Goal: Understand process/instructions: Learn how to perform a task or action

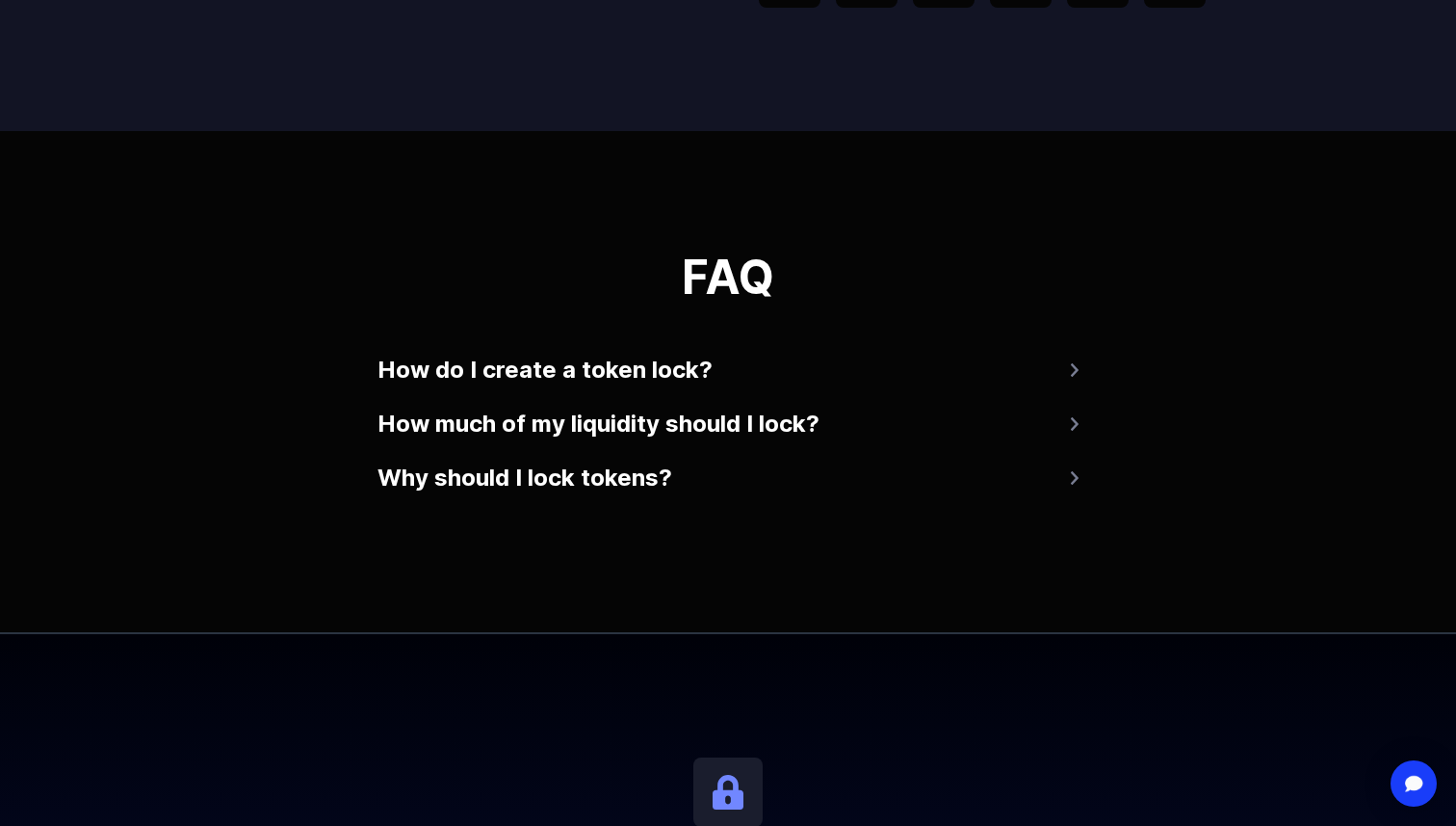
scroll to position [3615, 0]
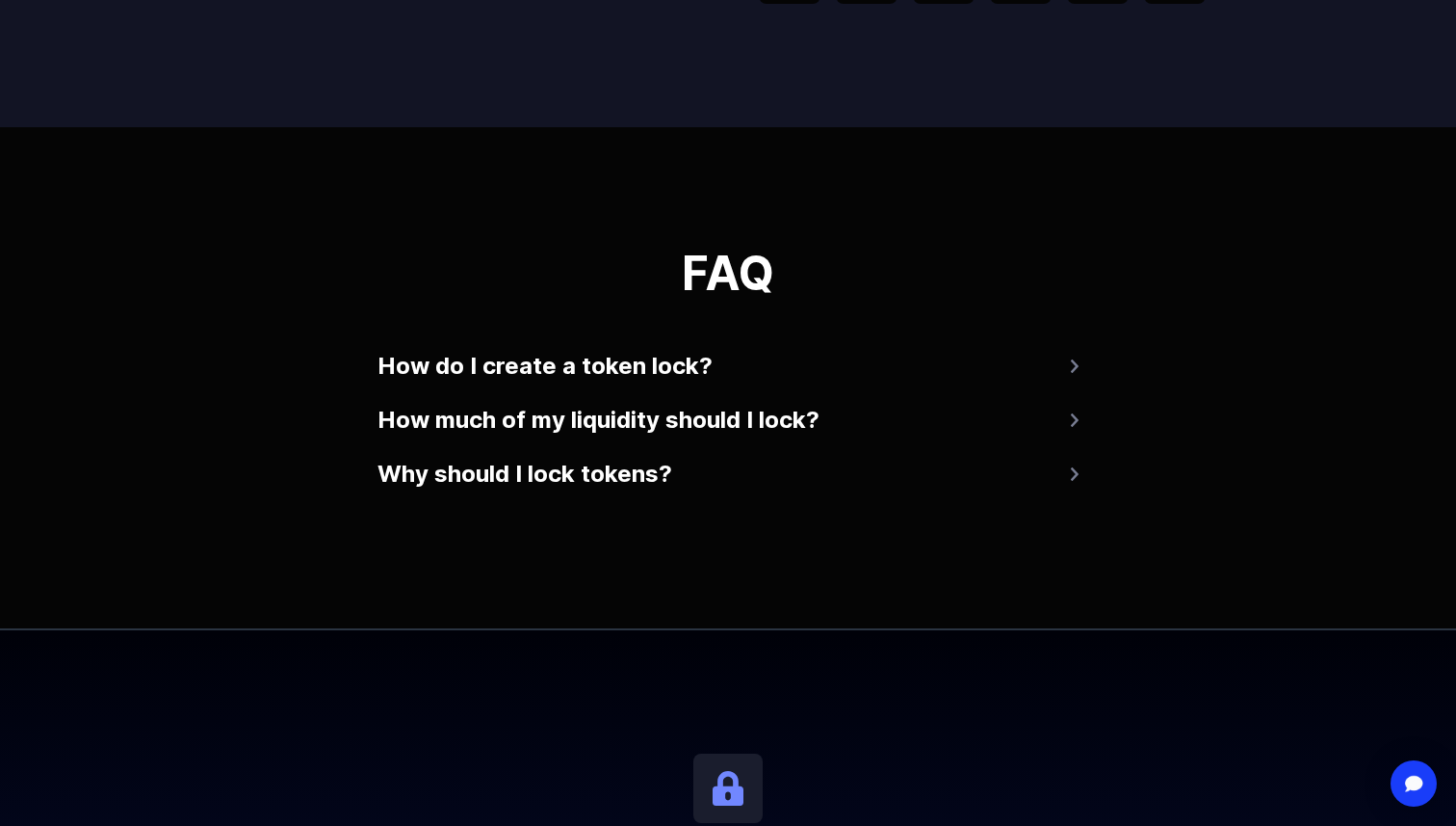
click at [956, 364] on button "How do I create a token lock?" at bounding box center [728, 366] width 701 height 46
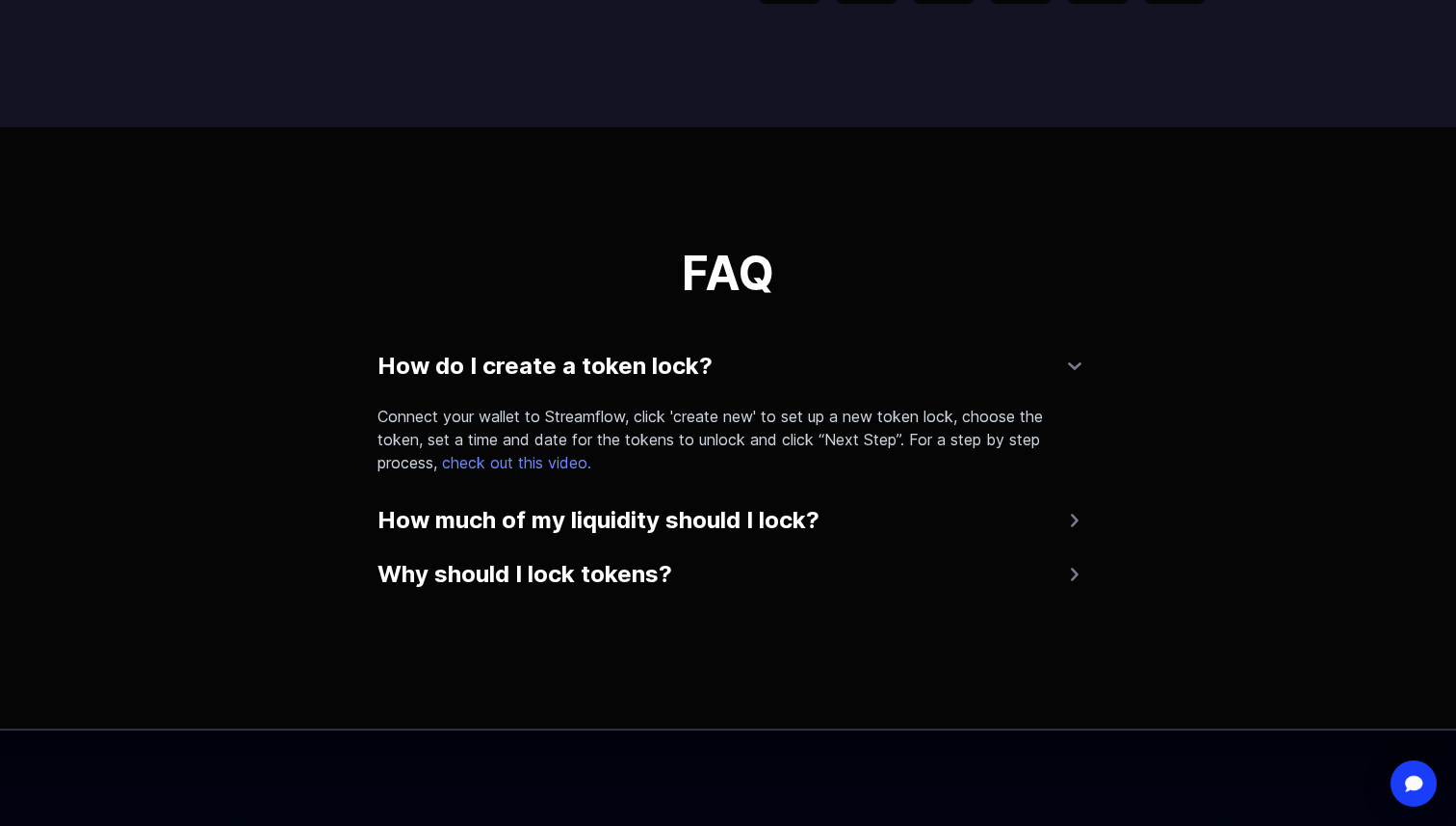
click at [956, 364] on button "How do I create a token lock?" at bounding box center [728, 366] width 701 height 46
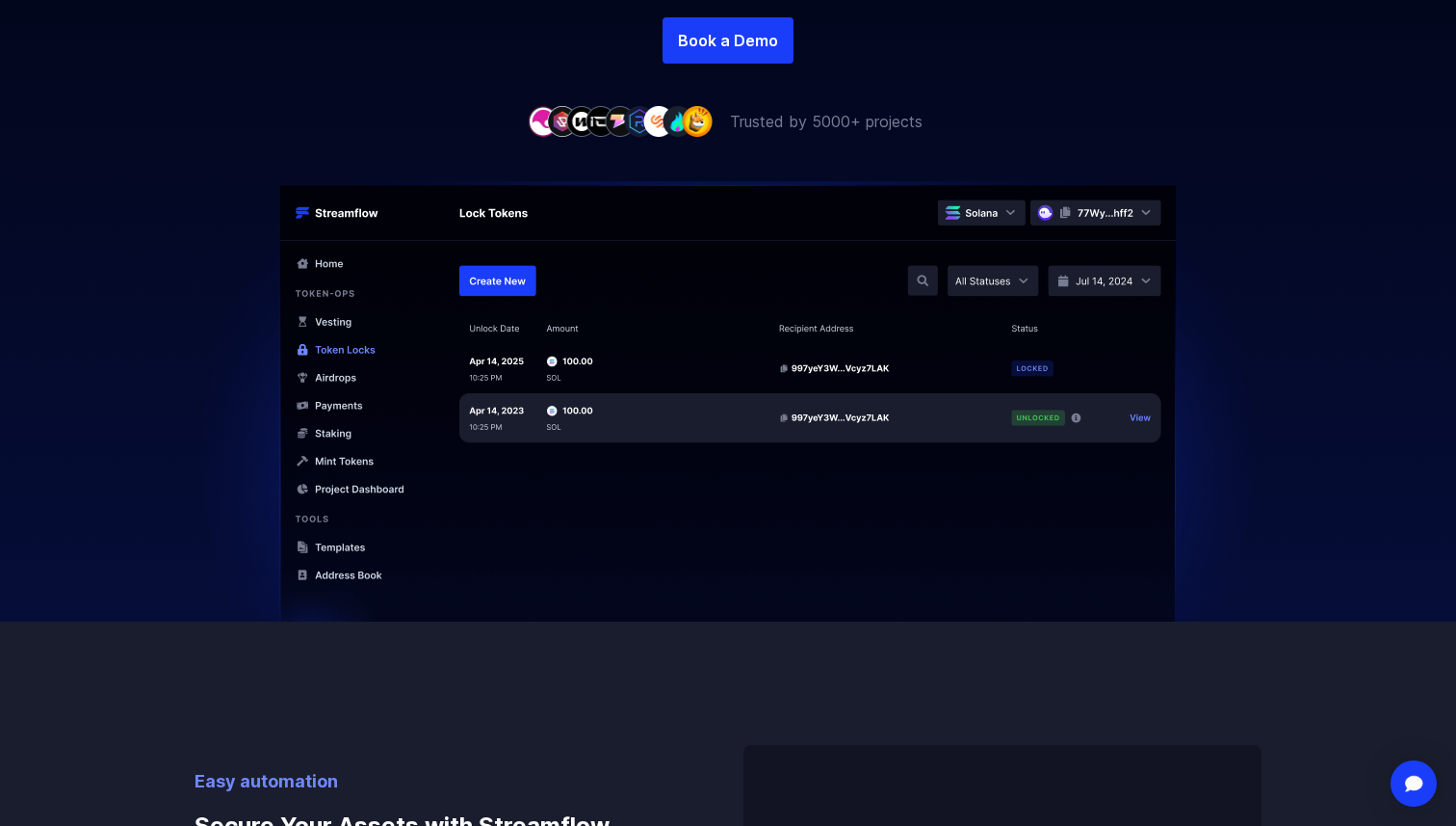
scroll to position [0, 0]
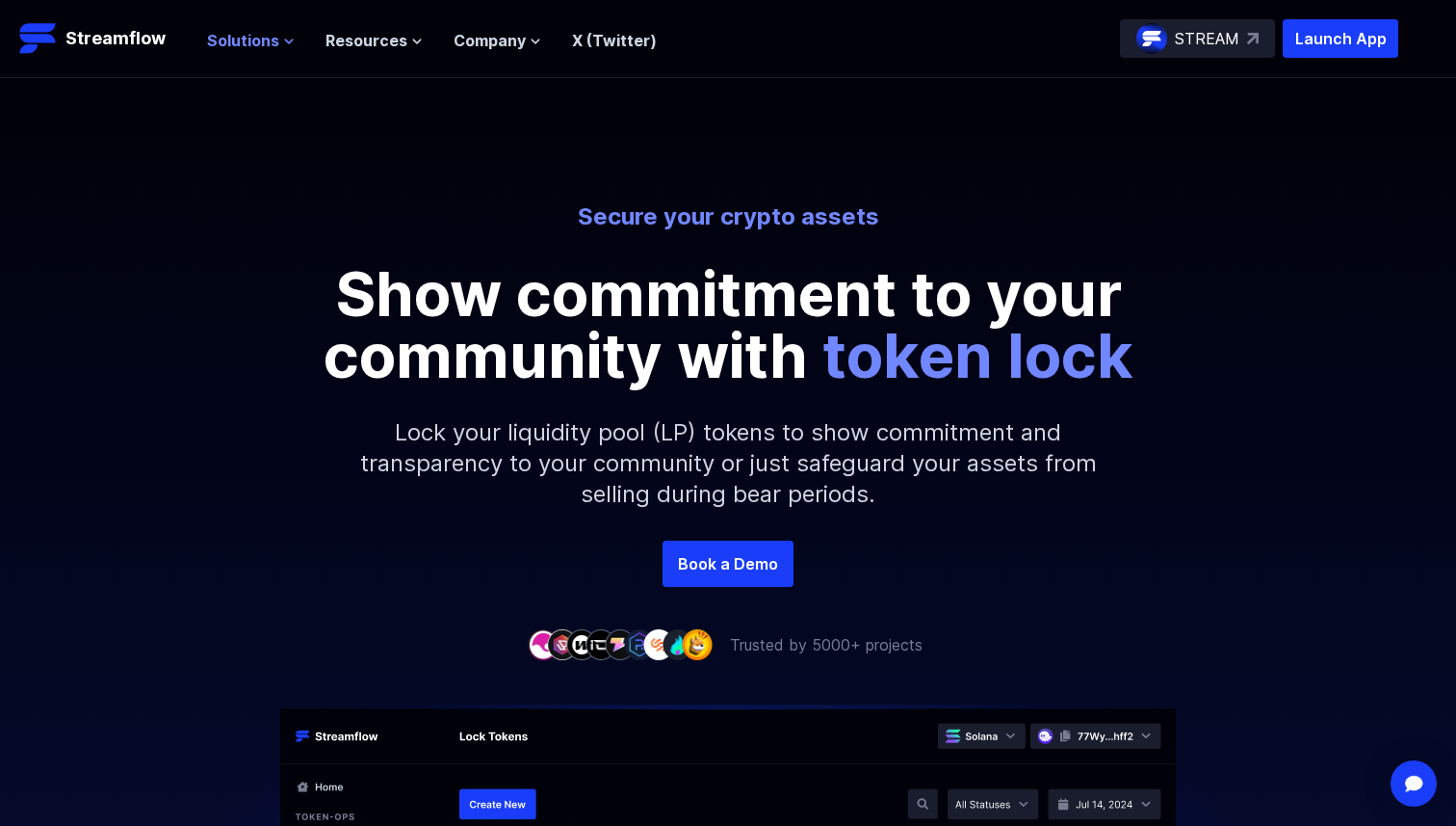
click at [288, 40] on icon at bounding box center [289, 41] width 8 height 4
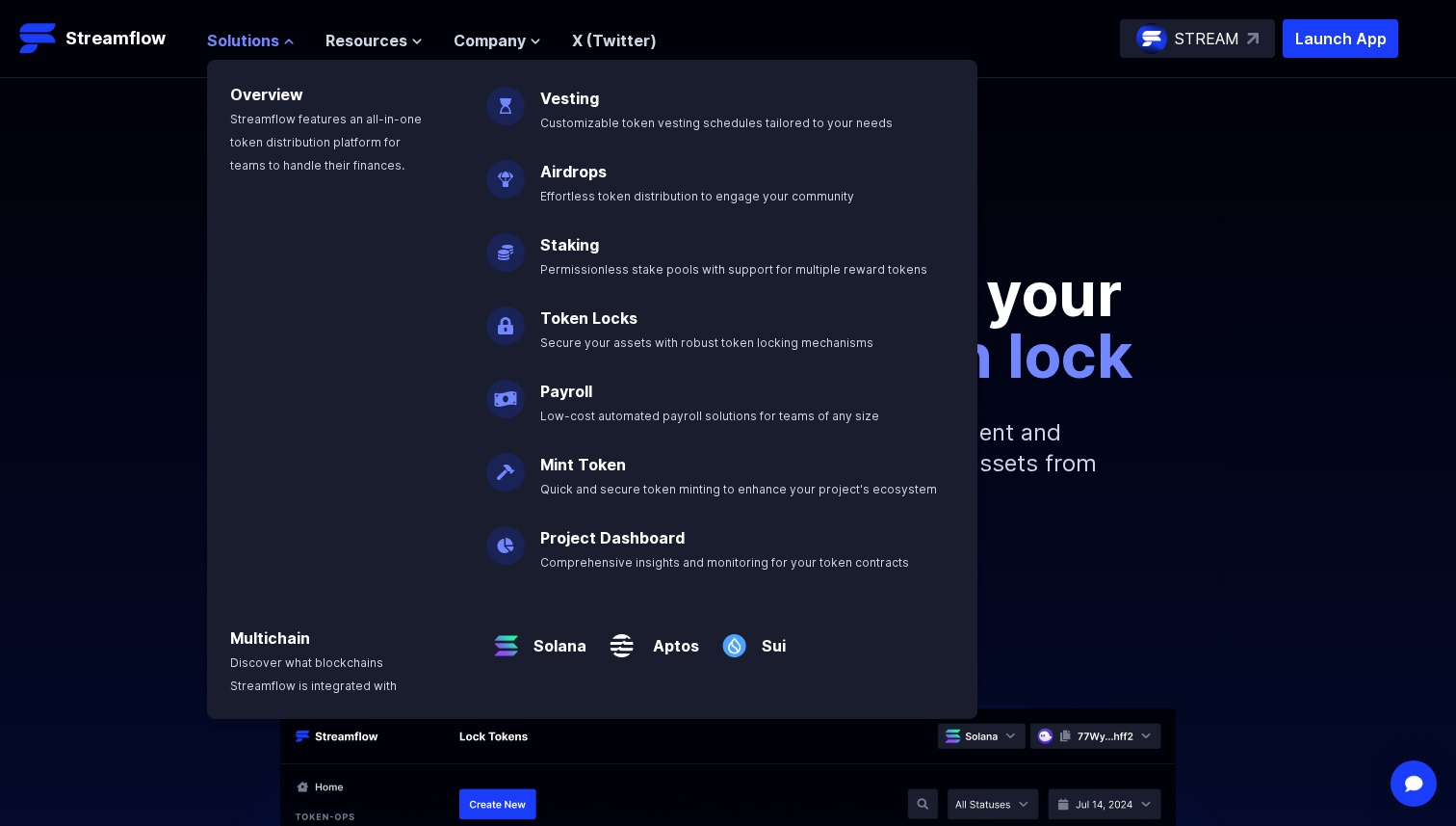
click at [288, 40] on icon at bounding box center [289, 41] width 12 height 12
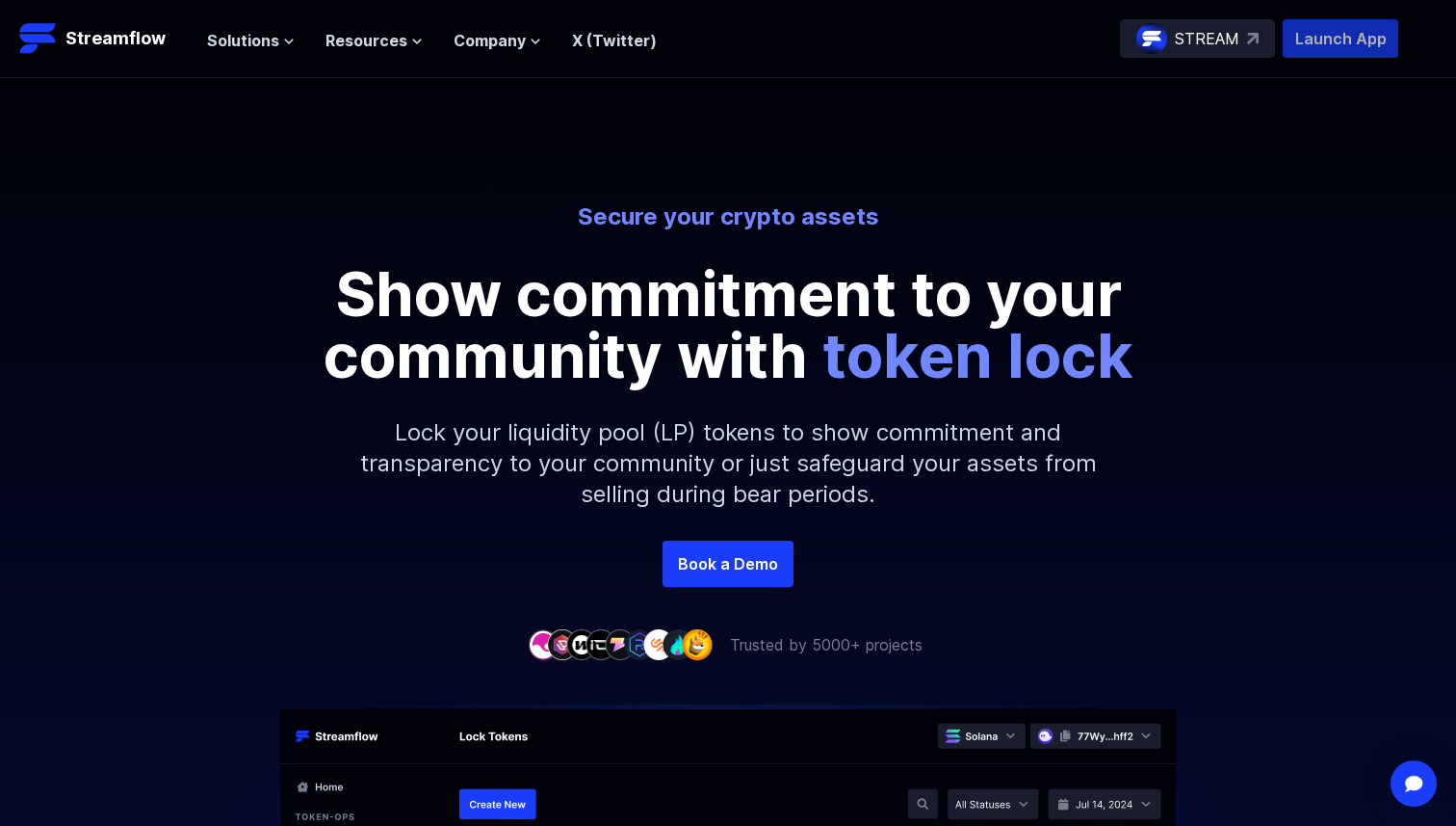
click at [1344, 50] on p "Launch App" at bounding box center [1340, 39] width 116 height 39
